Goal: Task Accomplishment & Management: Complete application form

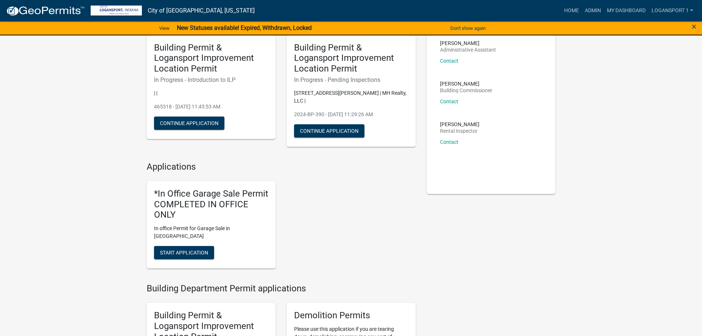
scroll to position [74, 0]
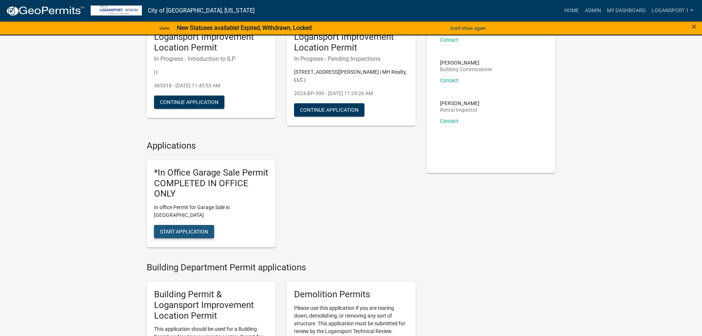
click at [203, 228] on span "Start Application" at bounding box center [184, 231] width 48 height 6
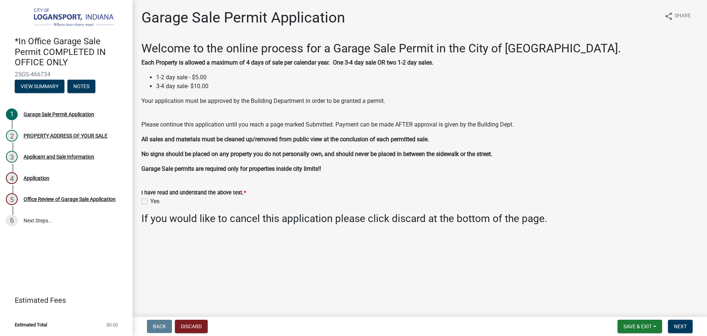
click at [145, 198] on div "I have read and understand the above text. * Yes" at bounding box center [419, 197] width 557 height 18
click at [150, 199] on label "Yes" at bounding box center [154, 201] width 9 height 9
click at [150, 199] on input "Yes" at bounding box center [152, 199] width 5 height 5
click at [150, 197] on input "Yes" at bounding box center [152, 199] width 5 height 5
click at [150, 201] on label "Yes" at bounding box center [154, 201] width 9 height 9
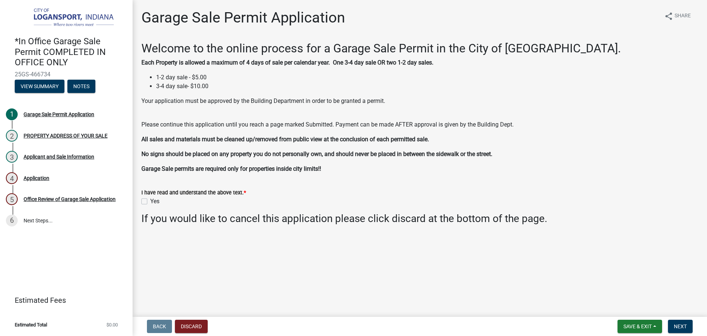
click at [150, 201] on input "Yes" at bounding box center [152, 199] width 5 height 5
checkbox input "true"
click at [683, 326] on span "Next" at bounding box center [680, 326] width 13 height 6
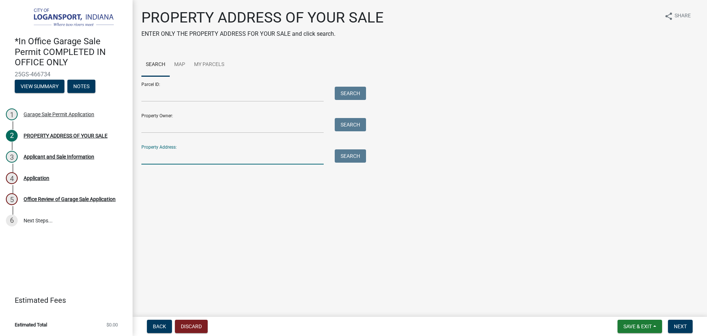
click at [161, 159] on input "Property Address:" at bounding box center [232, 156] width 182 height 15
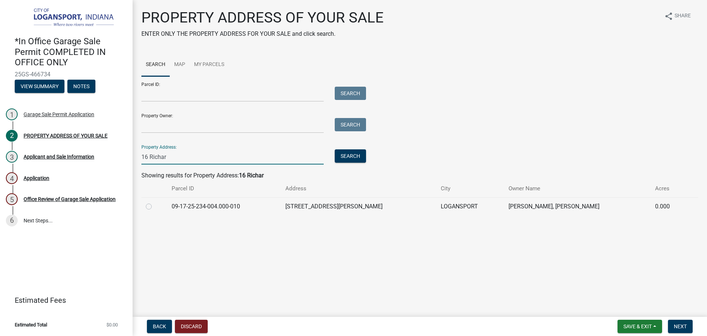
type input "16 Richar"
click at [155, 202] on label at bounding box center [155, 202] width 0 height 0
click at [155, 207] on input "radio" at bounding box center [157, 204] width 5 height 5
radio input "true"
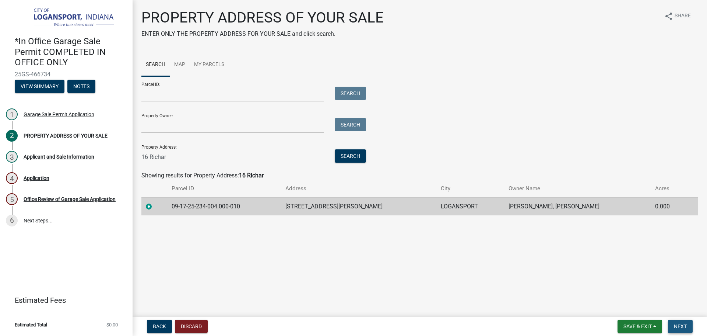
click at [675, 319] on button "Next" at bounding box center [680, 325] width 25 height 13
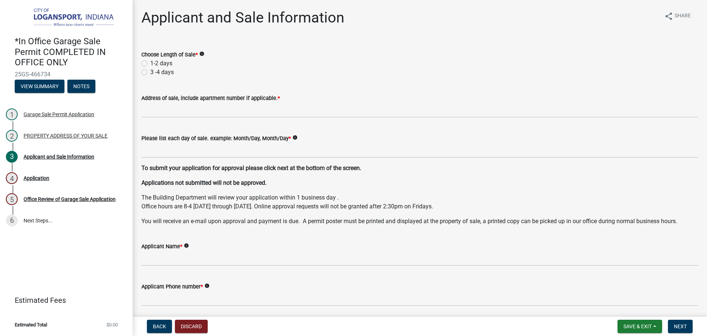
click at [150, 63] on label "1-2 days" at bounding box center [161, 63] width 22 height 9
click at [150, 63] on input "1-2 days" at bounding box center [152, 61] width 5 height 5
radio input "true"
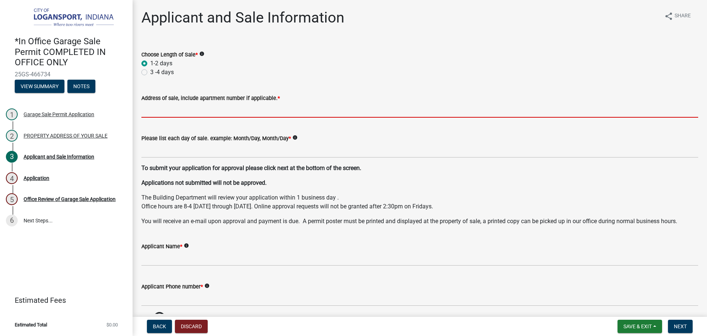
click at [144, 108] on input "Address of sale, include apartment number if applicable. *" at bounding box center [419, 109] width 557 height 15
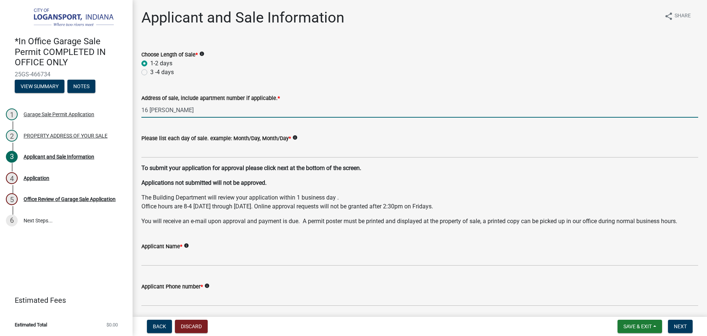
type input "16 [PERSON_NAME]"
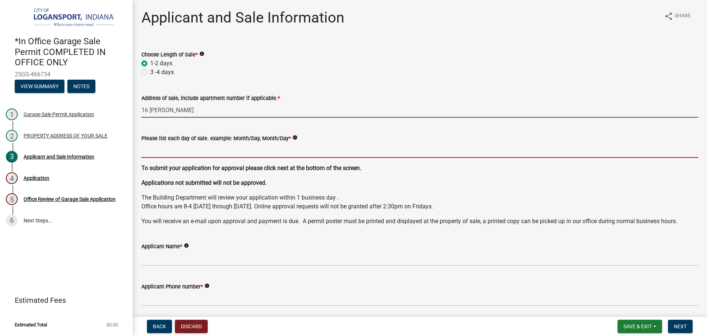
click at [208, 147] on input "Please list each day of sale. example: Month/Day, Month/Day *" at bounding box center [419, 150] width 557 height 15
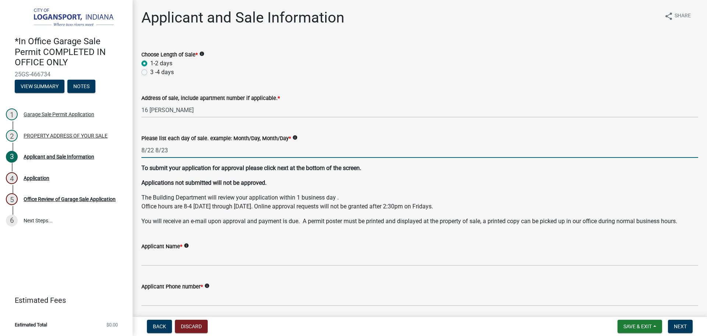
type input "8/22 8/23"
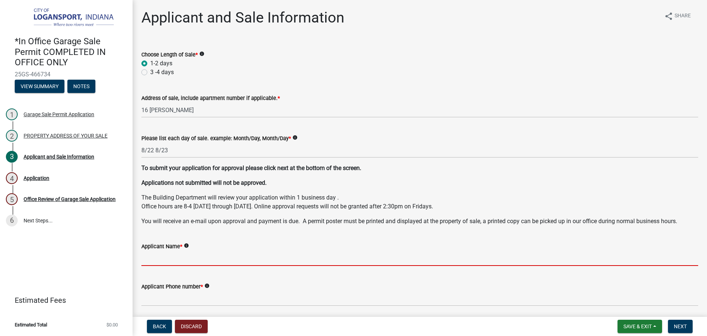
click at [185, 263] on input "Applicant Name *" at bounding box center [419, 257] width 557 height 15
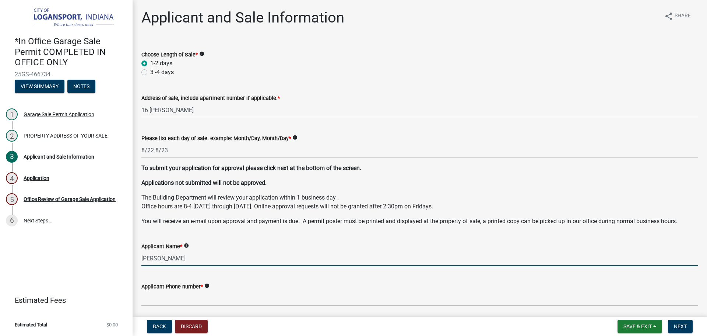
type input "[PERSON_NAME]"
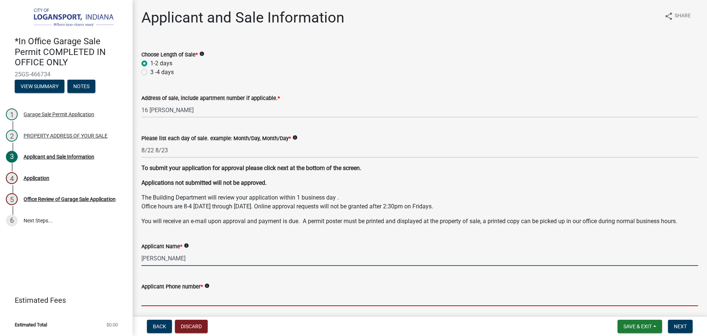
click at [186, 301] on input "Applicant Phone number *" at bounding box center [419, 298] width 557 height 15
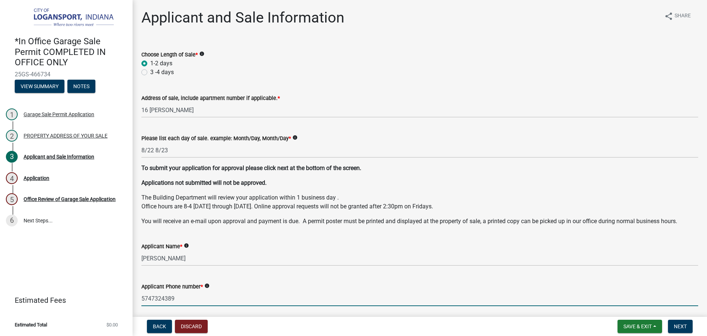
scroll to position [37, 0]
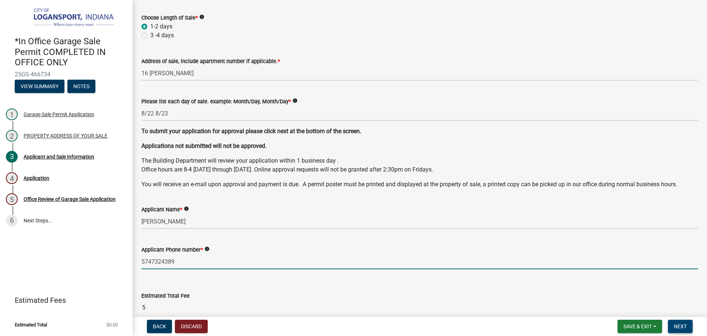
type input "5747324389"
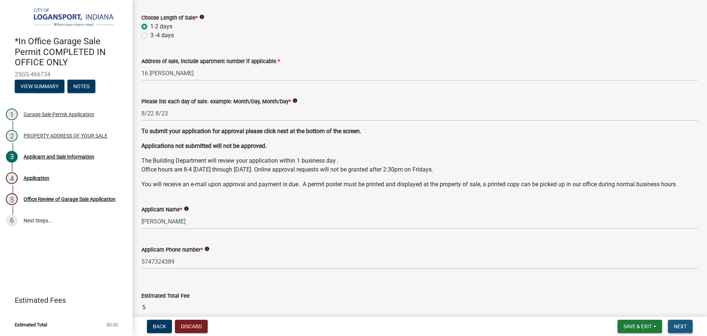
click at [683, 329] on span "Next" at bounding box center [680, 326] width 13 height 6
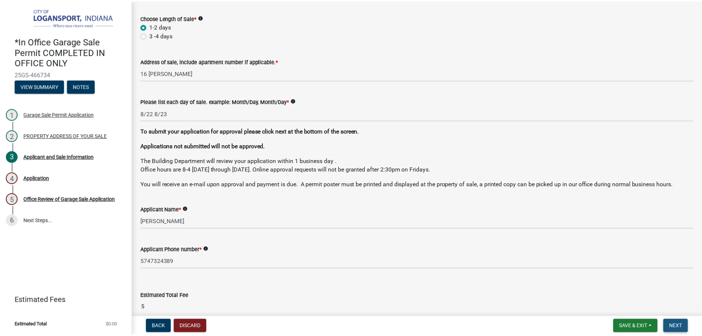
scroll to position [0, 0]
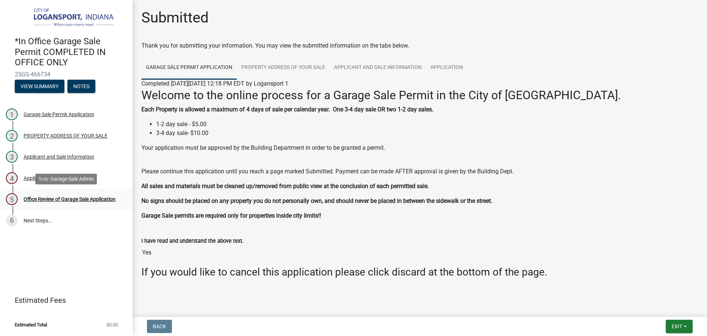
click at [38, 203] on div "5 Office Review of Garage Sale Application" at bounding box center [63, 199] width 115 height 12
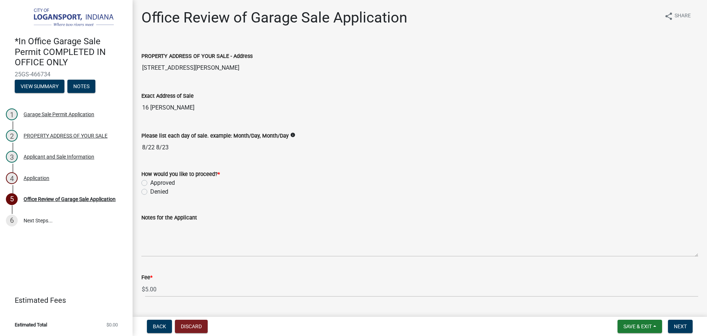
drag, startPoint x: 145, startPoint y: 180, endPoint x: 155, endPoint y: 180, distance: 9.6
click at [150, 180] on label "Approved" at bounding box center [162, 182] width 25 height 9
click at [150, 180] on input "Approved" at bounding box center [152, 180] width 5 height 5
radio input "true"
click at [681, 326] on span "Next" at bounding box center [680, 326] width 13 height 6
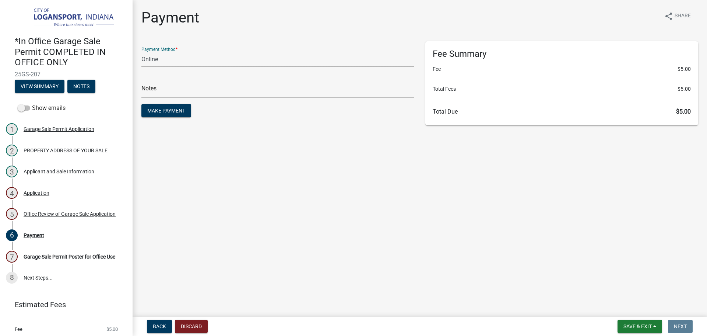
click at [179, 56] on select "Credit Card POS Check Cash Online" at bounding box center [277, 59] width 273 height 15
select select "2: 1"
click at [141, 52] on select "Credit Card POS Check Cash Online" at bounding box center [277, 59] width 273 height 15
click at [150, 93] on input "text" at bounding box center [277, 90] width 273 height 15
type input "117827"
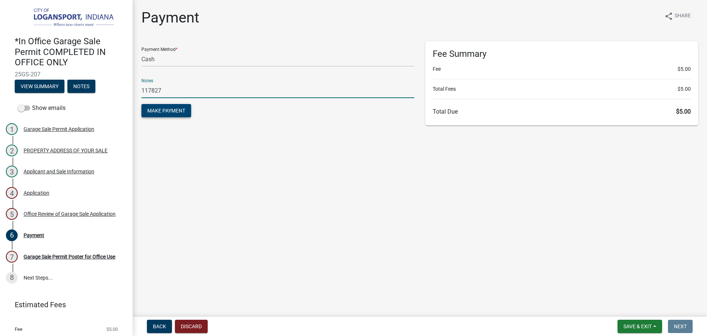
click at [150, 108] on span "Make Payment" at bounding box center [166, 111] width 38 height 6
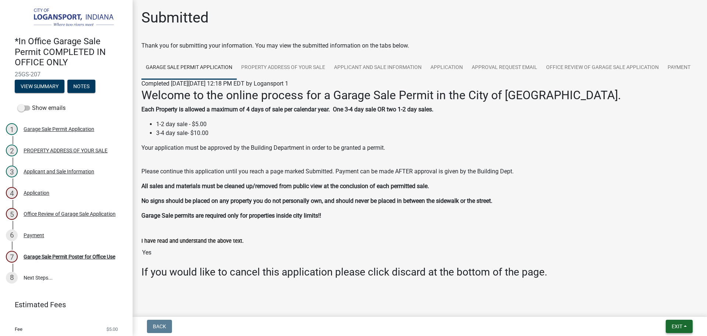
drag, startPoint x: 682, startPoint y: 325, endPoint x: 190, endPoint y: 190, distance: 509.9
click at [336, 125] on wm-app "*In Office Garage Sale Permit COMPLETED IN OFFICE ONLY 25GS-207 View Summary No…" at bounding box center [353, 168] width 707 height 336
click at [79, 256] on div "Garage Sale Permit Poster for Office Use" at bounding box center [70, 256] width 92 height 5
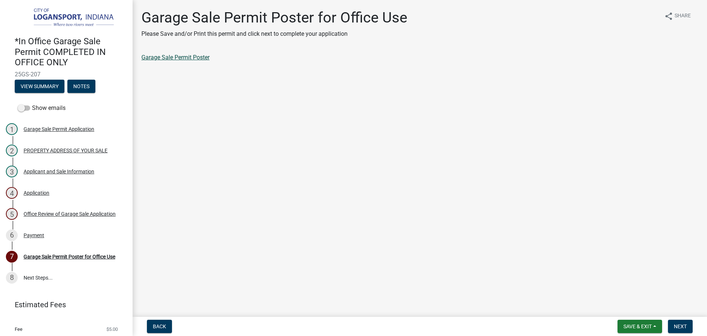
click at [196, 58] on link "Garage Sale Permit Poster" at bounding box center [175, 57] width 68 height 7
click at [674, 323] on span "Next" at bounding box center [680, 326] width 13 height 6
